Goal: Submit feedback/report problem

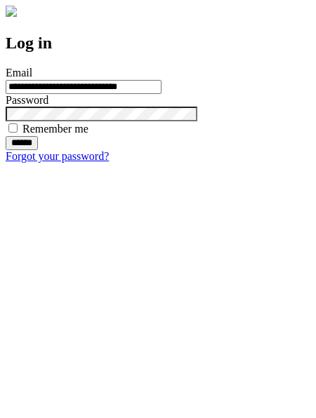
type input "**********"
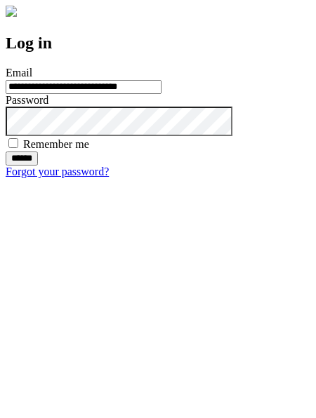
click at [38, 166] on input "******" at bounding box center [22, 159] width 32 height 14
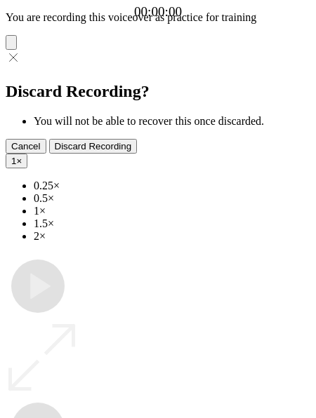
type input "**********"
